Goal: Obtain resource: Download file/media

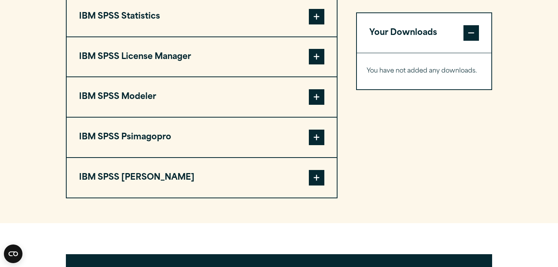
click at [313, 22] on span at bounding box center [317, 17] width 16 height 16
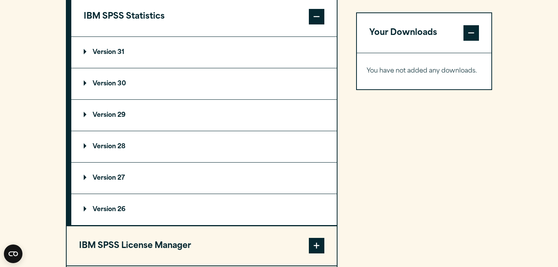
click at [144, 56] on summary "Version 31" at bounding box center [204, 52] width 266 height 31
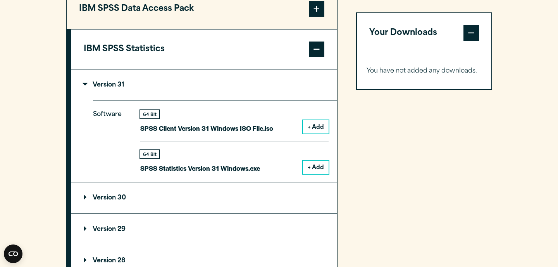
scroll to position [639, 0]
click at [171, 93] on summary "Version 31" at bounding box center [204, 85] width 266 height 31
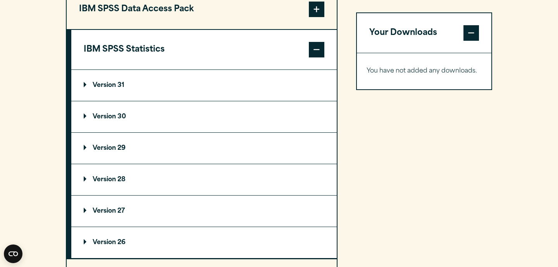
click at [171, 93] on summary "Version 31" at bounding box center [204, 85] width 266 height 31
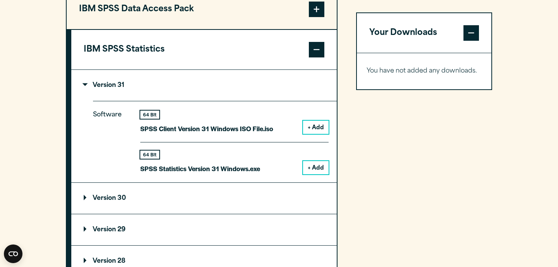
click at [171, 93] on summary "Version 31" at bounding box center [204, 85] width 266 height 31
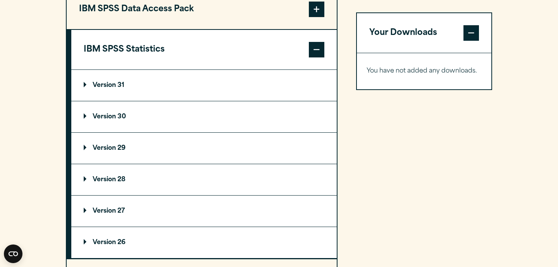
click at [179, 121] on summary "Version 30" at bounding box center [204, 116] width 266 height 31
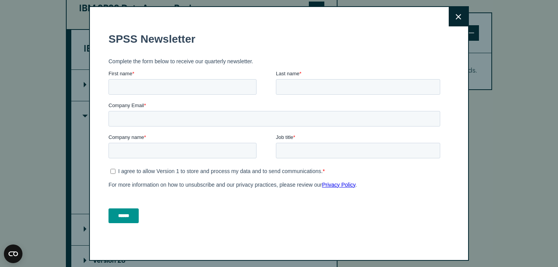
click at [467, 10] on button "Close" at bounding box center [458, 16] width 19 height 19
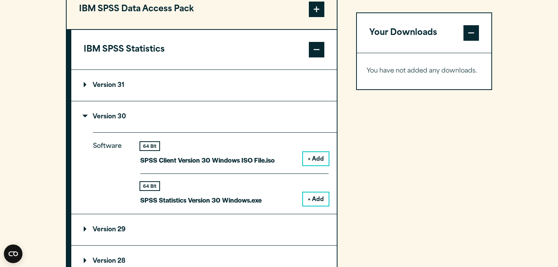
click at [159, 124] on summary "Version 30" at bounding box center [204, 116] width 266 height 31
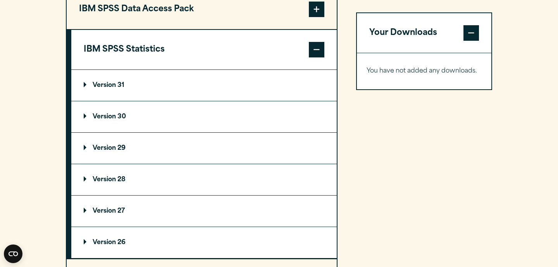
click at [159, 123] on summary "Version 30" at bounding box center [204, 116] width 266 height 31
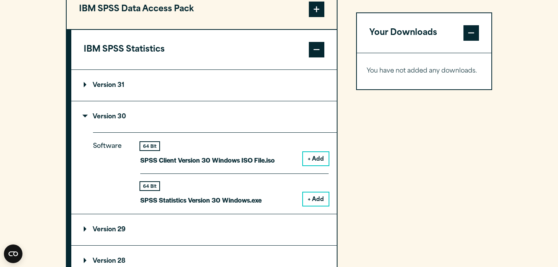
click at [159, 123] on summary "Version 30" at bounding box center [204, 116] width 266 height 31
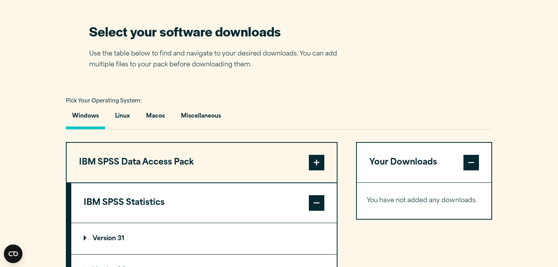
scroll to position [486, 0]
click at [158, 121] on button "Macos" at bounding box center [155, 118] width 31 height 22
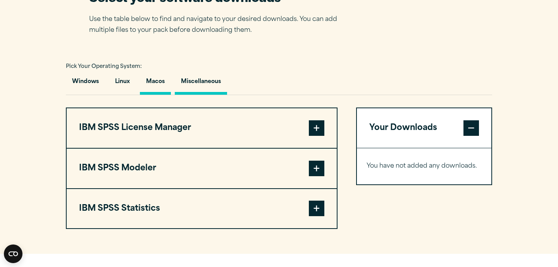
scroll to position [531, 0]
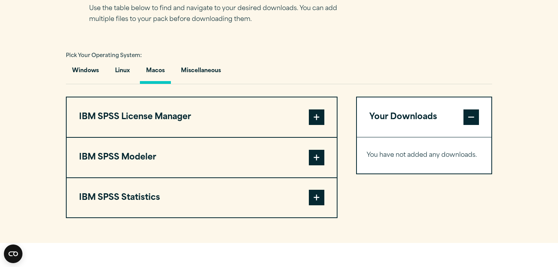
click at [319, 201] on span at bounding box center [317, 198] width 16 height 16
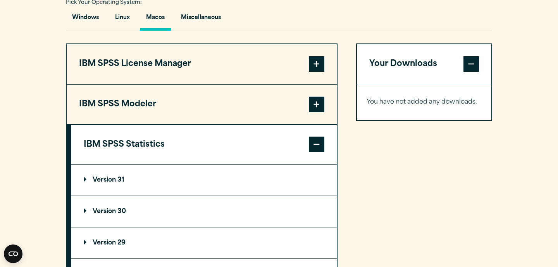
scroll to position [596, 0]
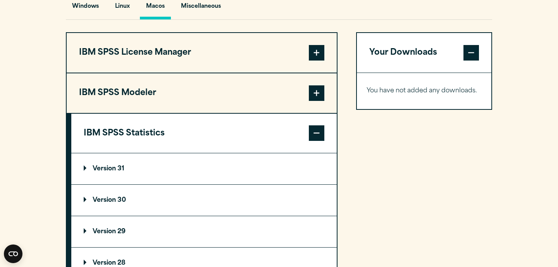
click at [209, 184] on summary "Version 31" at bounding box center [204, 168] width 266 height 31
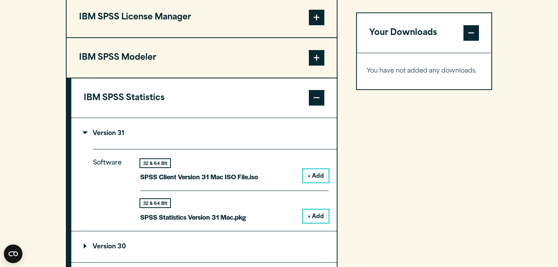
scroll to position [635, 0]
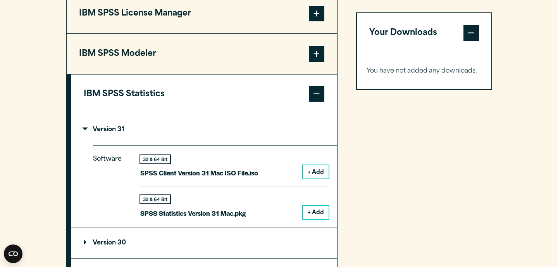
click at [182, 139] on summary "Version 31" at bounding box center [204, 129] width 266 height 31
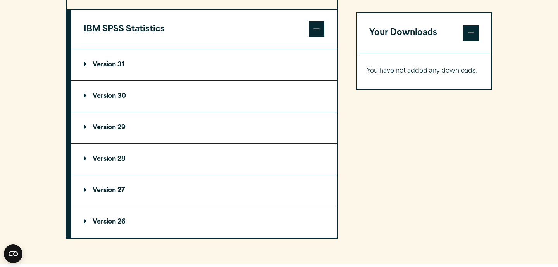
scroll to position [711, 0]
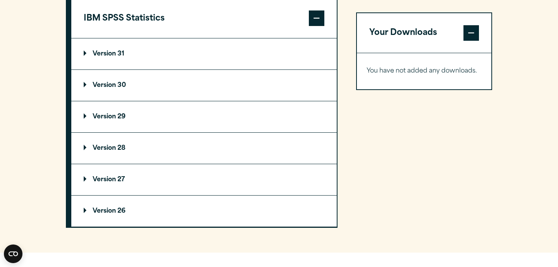
click at [157, 187] on summary "Version 27" at bounding box center [204, 179] width 266 height 31
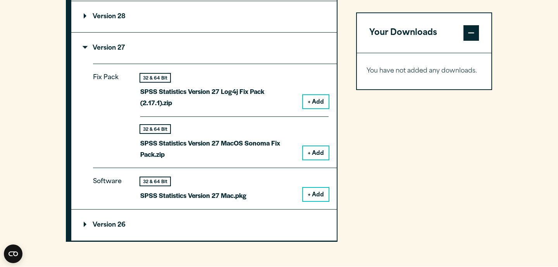
scroll to position [844, 0]
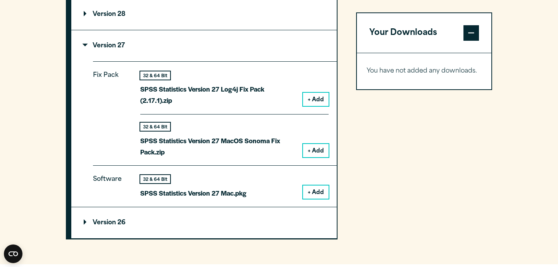
click at [315, 195] on button "+ Add" at bounding box center [316, 191] width 26 height 13
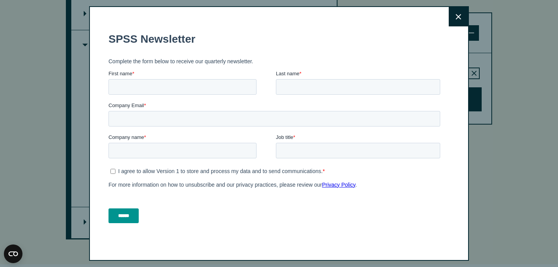
click at [478, 19] on div "Close" at bounding box center [279, 133] width 558 height 267
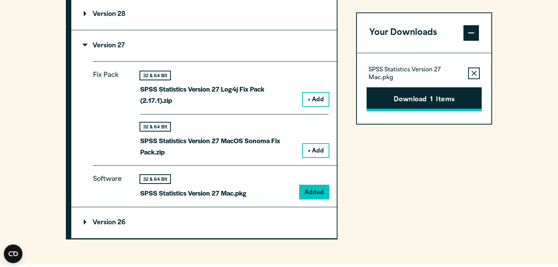
click at [405, 103] on button "Download 1 Items" at bounding box center [424, 99] width 115 height 24
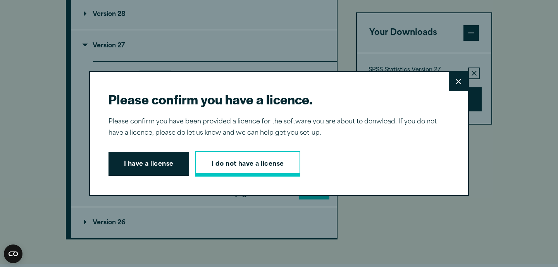
click at [224, 167] on link "I do not have a license" at bounding box center [247, 164] width 105 height 26
